Goal: Check status: Check status

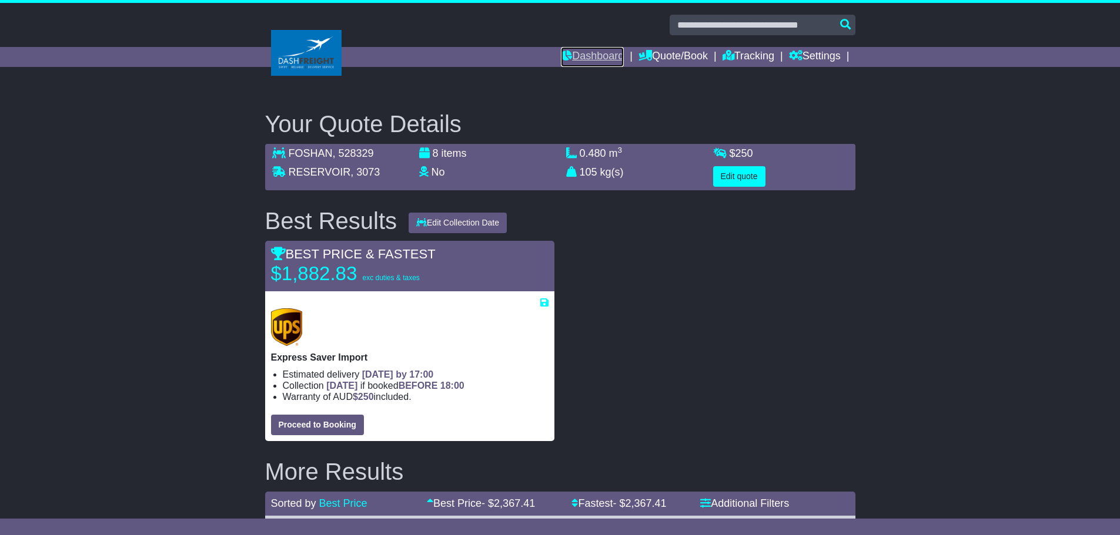
click at [594, 56] on link "Dashboard" at bounding box center [592, 57] width 63 height 20
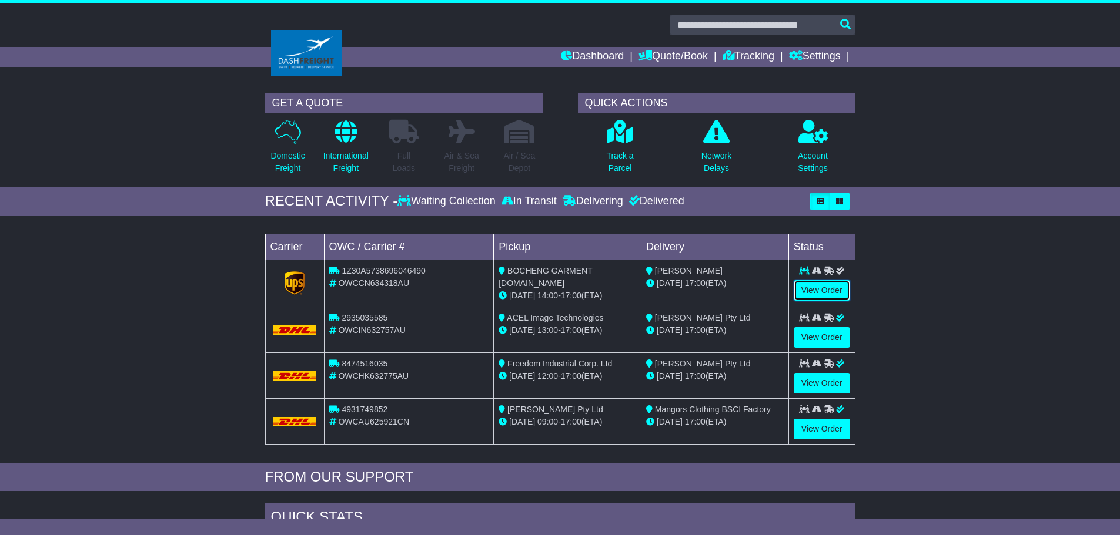
click at [811, 292] on link "View Order" at bounding box center [822, 290] width 56 height 21
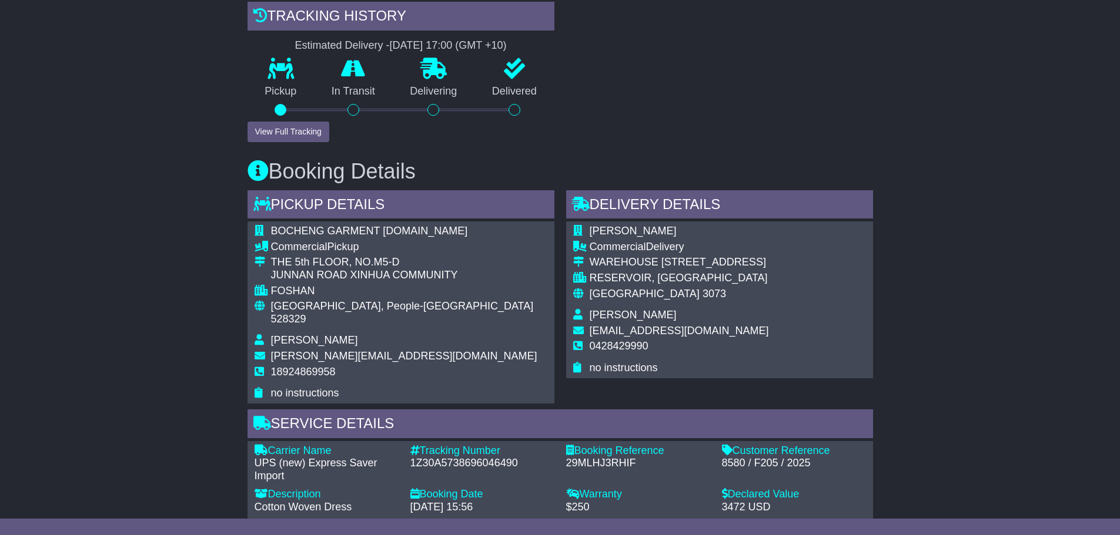
scroll to position [470, 0]
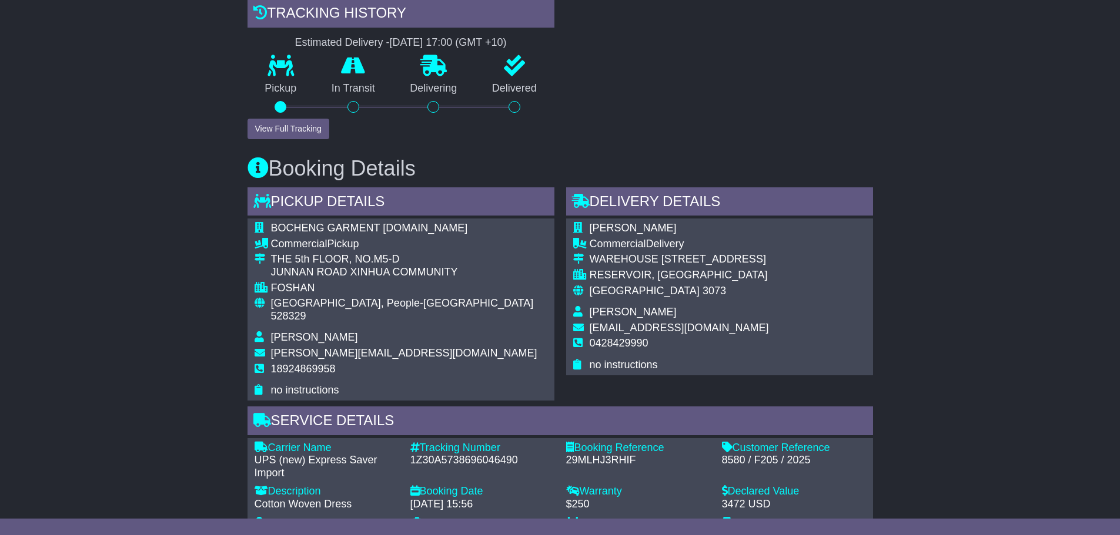
click at [604, 454] on div "29MLHJ3RHIF" at bounding box center [638, 460] width 144 height 13
copy div "29MLHJ3RHIF"
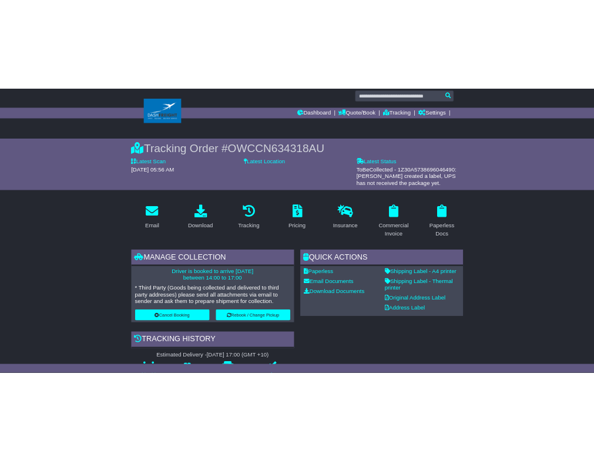
scroll to position [0, 0]
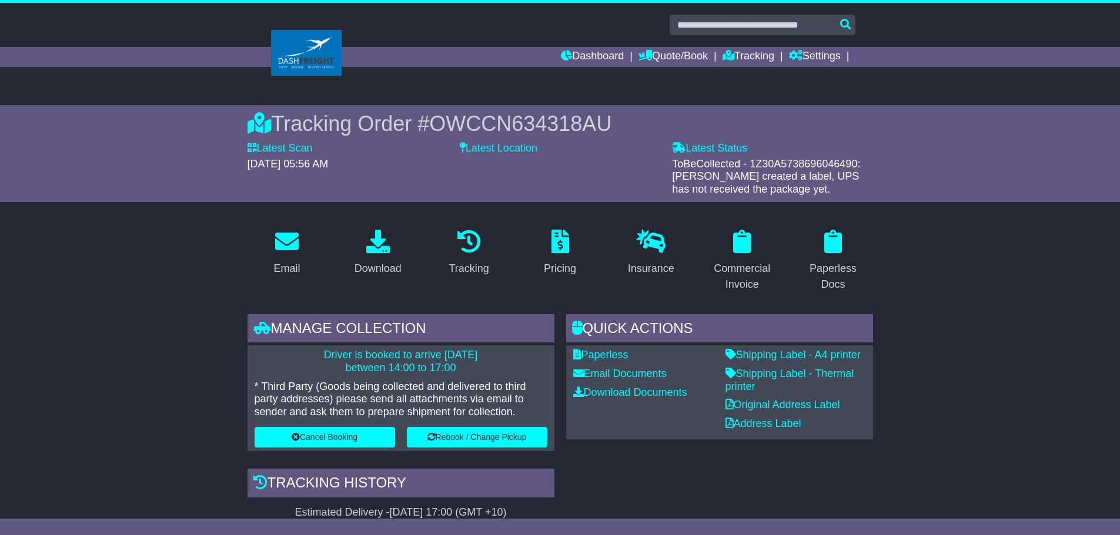
click at [522, 130] on span "OWCCN634318AU" at bounding box center [520, 124] width 182 height 24
copy span "OWCCN634318AU"
